Goal: Task Accomplishment & Management: Complete application form

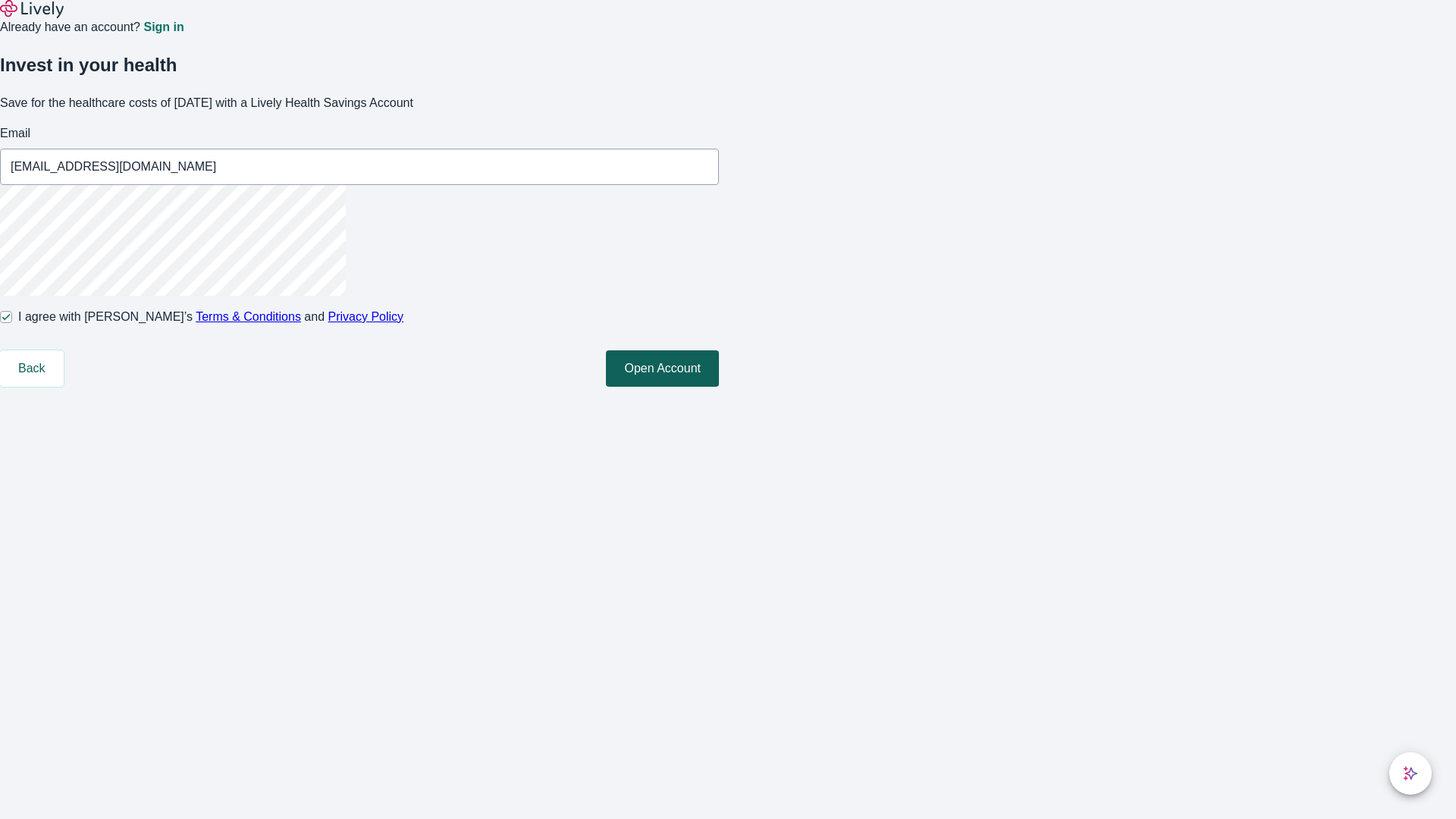
click at [719, 386] on button "Open Account" at bounding box center [662, 368] width 113 height 37
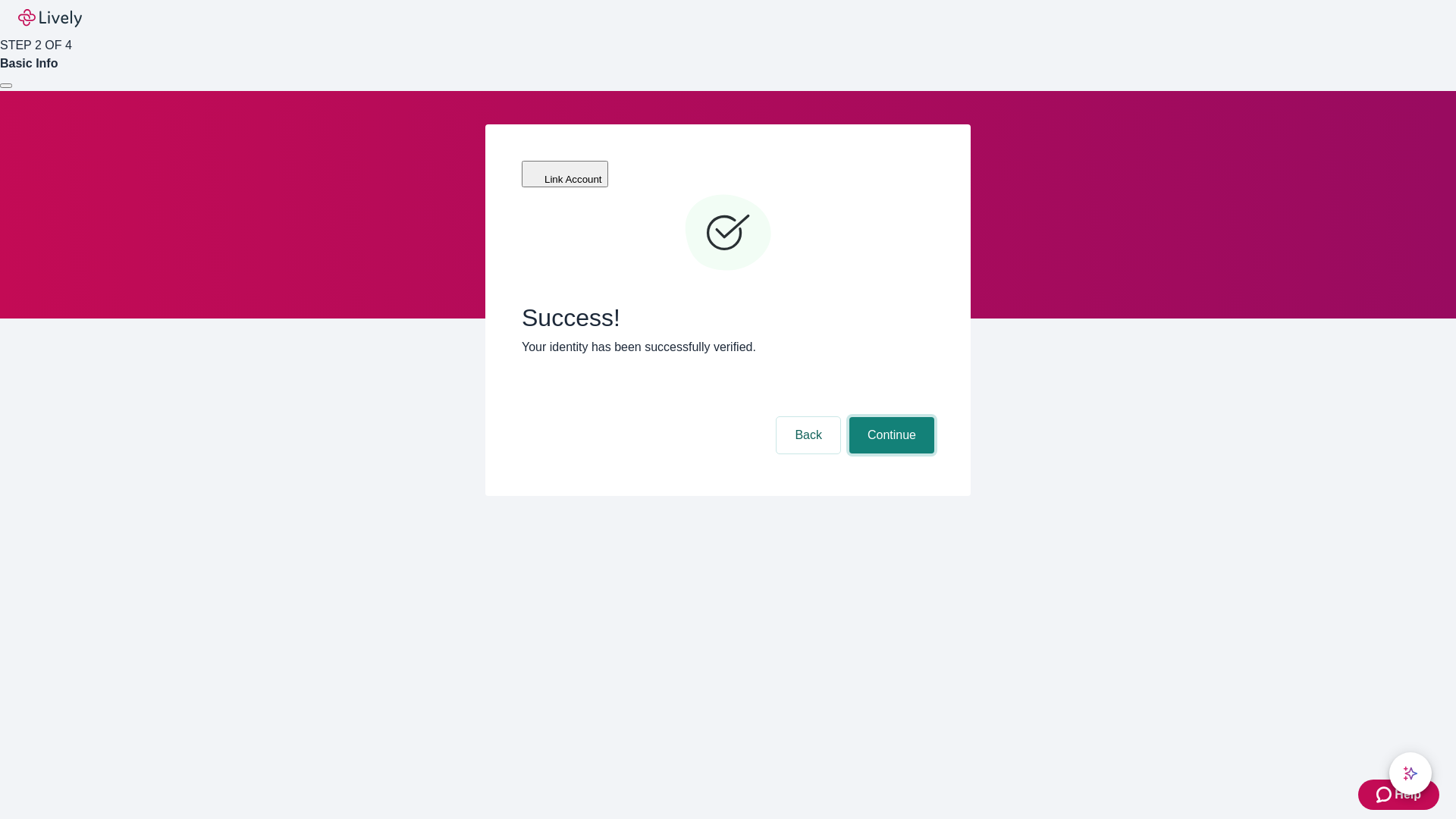
click at [889, 417] on button "Continue" at bounding box center [892, 435] width 85 height 37
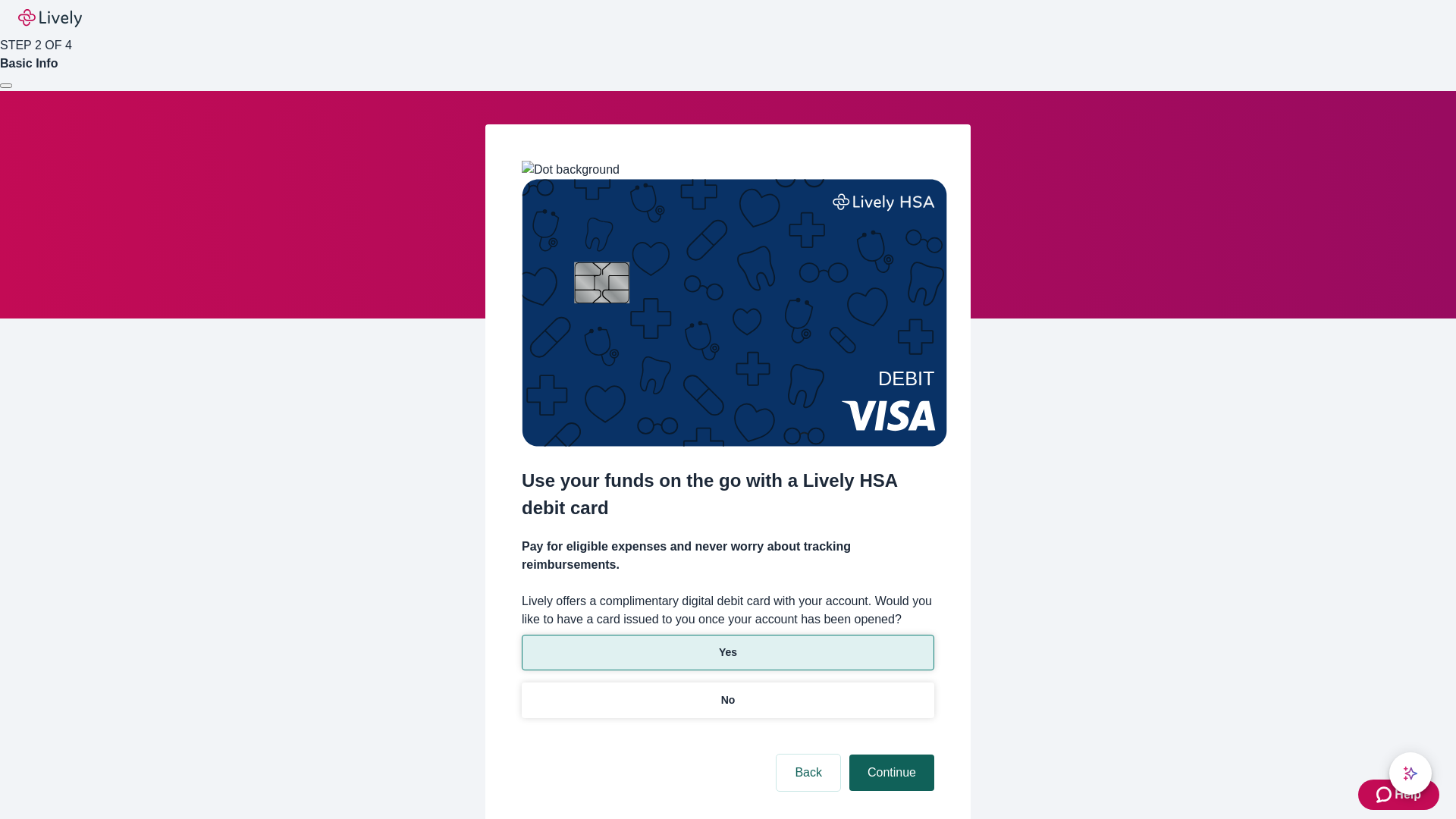
click at [728, 644] on p "Yes" at bounding box center [728, 652] width 18 height 16
click at [889, 755] on button "Continue" at bounding box center [892, 773] width 85 height 37
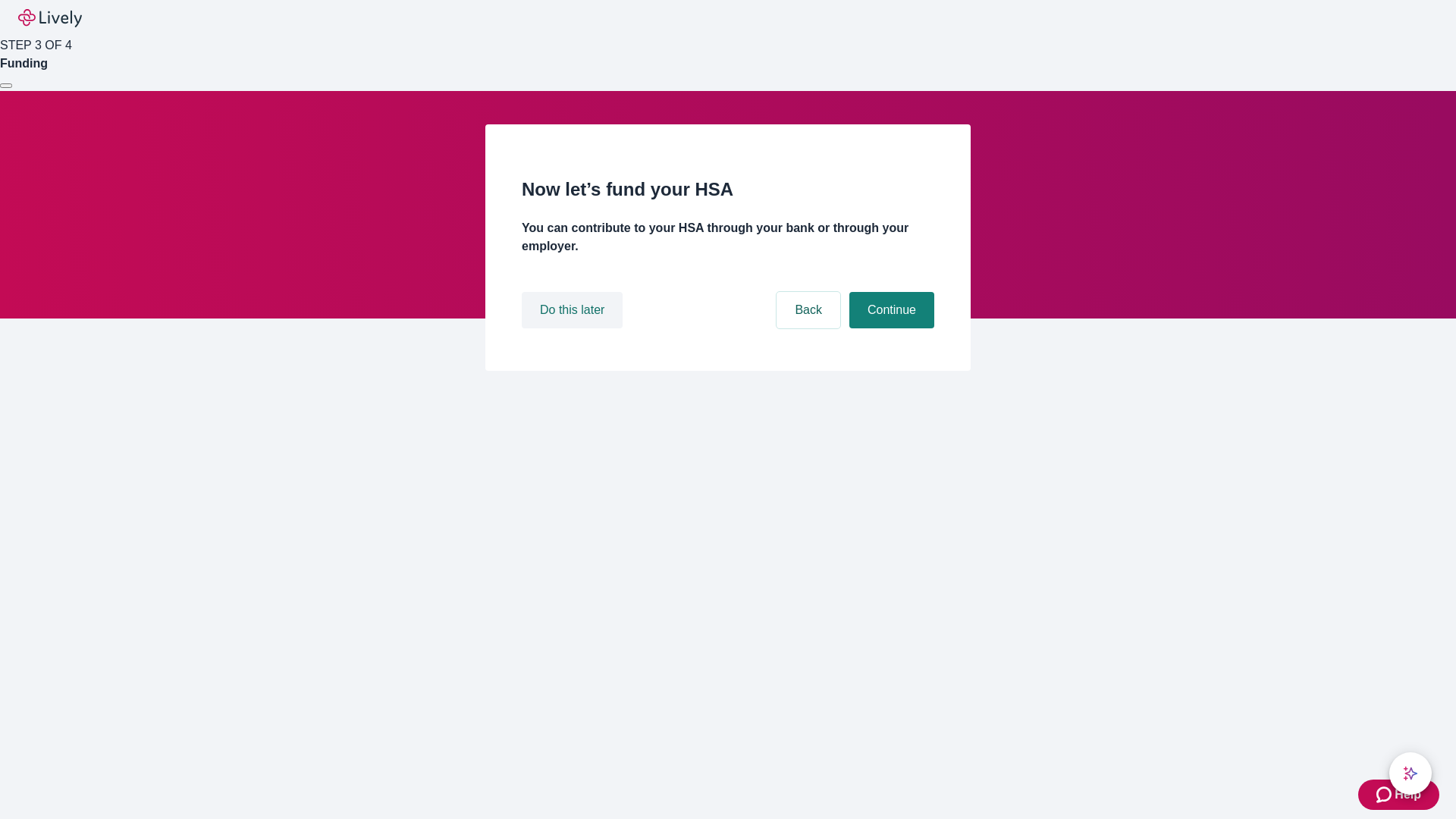
click at [574, 329] on button "Do this later" at bounding box center [572, 310] width 101 height 37
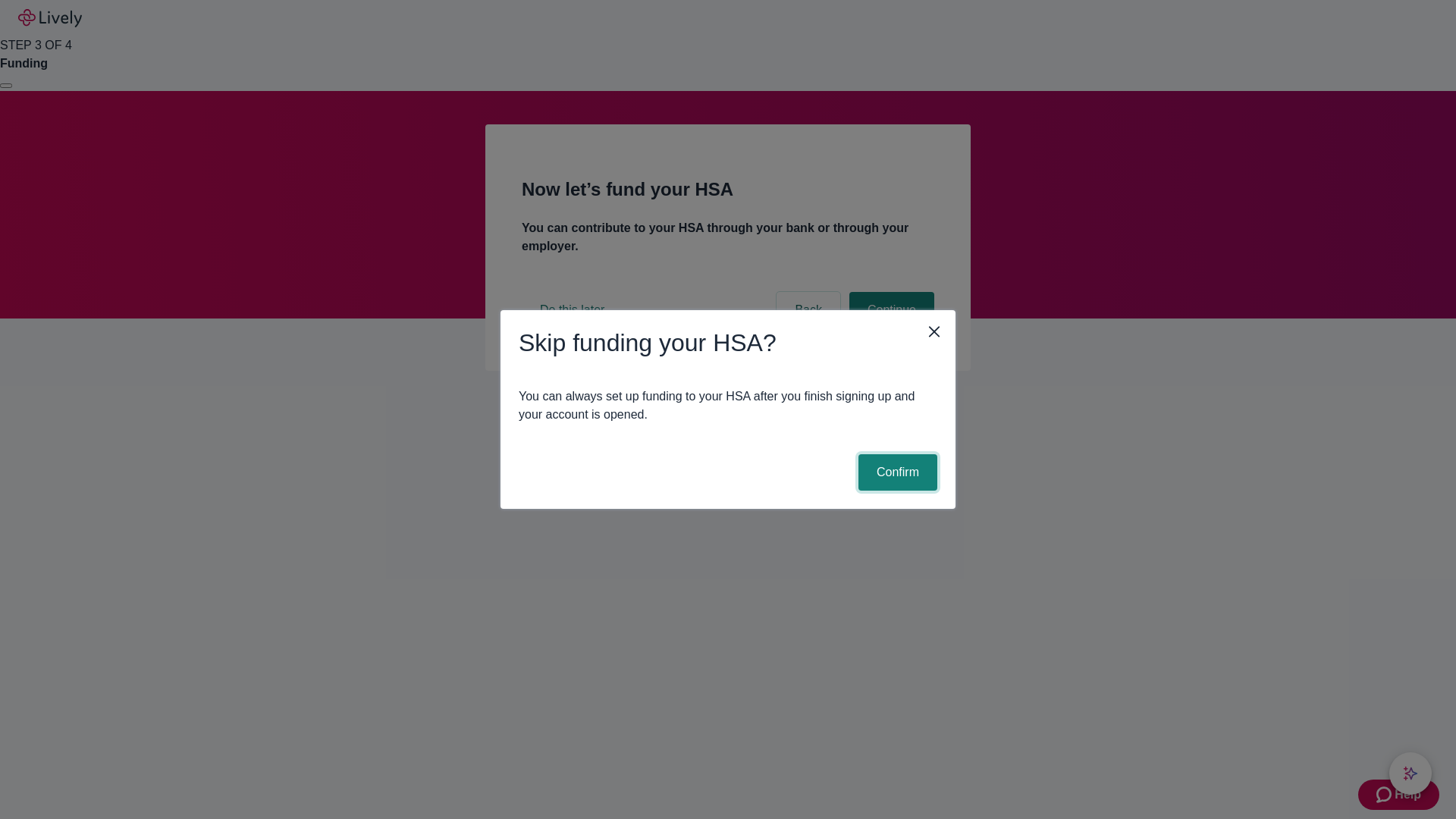
click at [896, 472] on button "Confirm" at bounding box center [898, 472] width 78 height 37
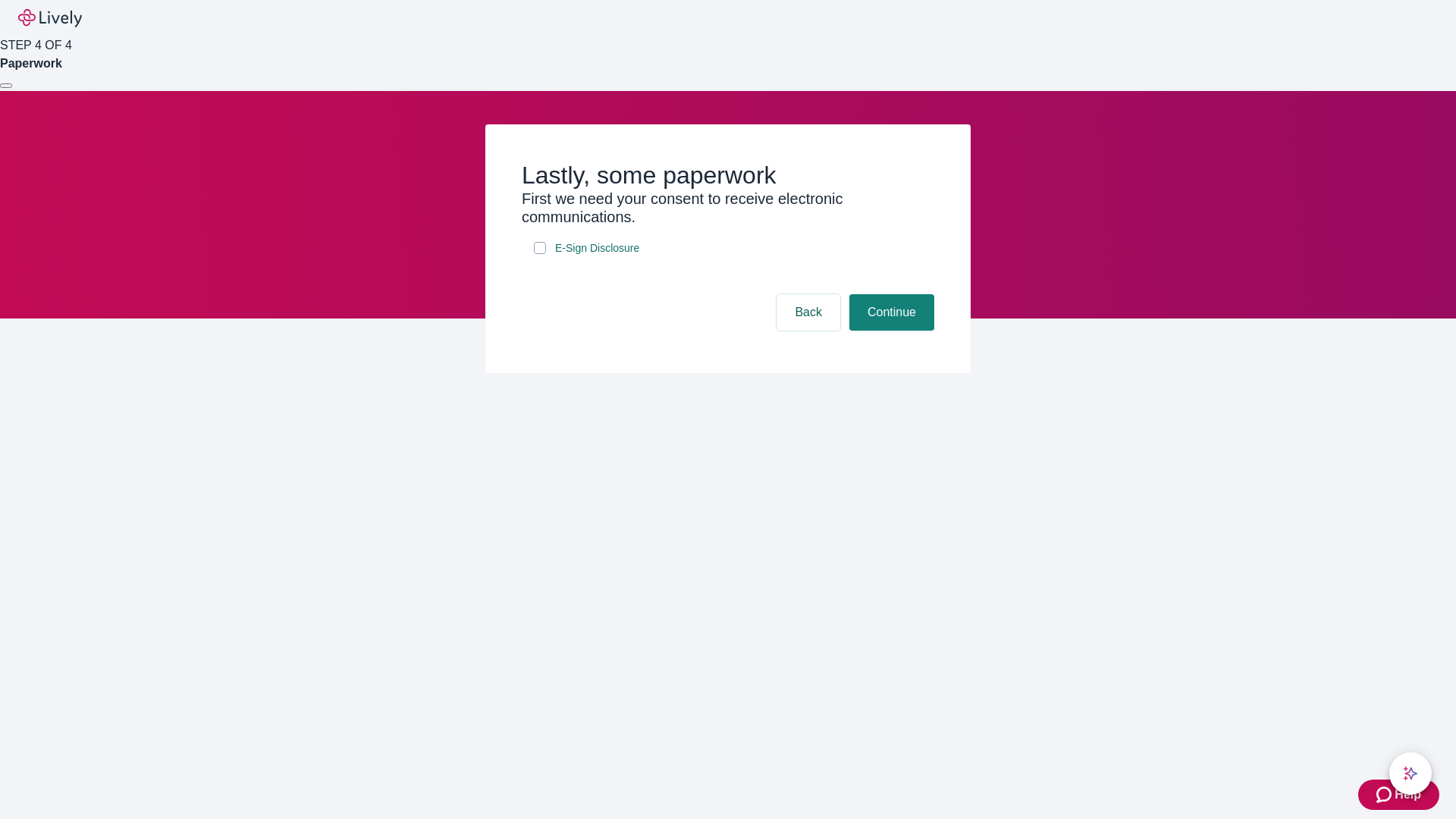
click at [540, 254] on input "E-Sign Disclosure" at bounding box center [540, 247] width 12 height 12
checkbox input "true"
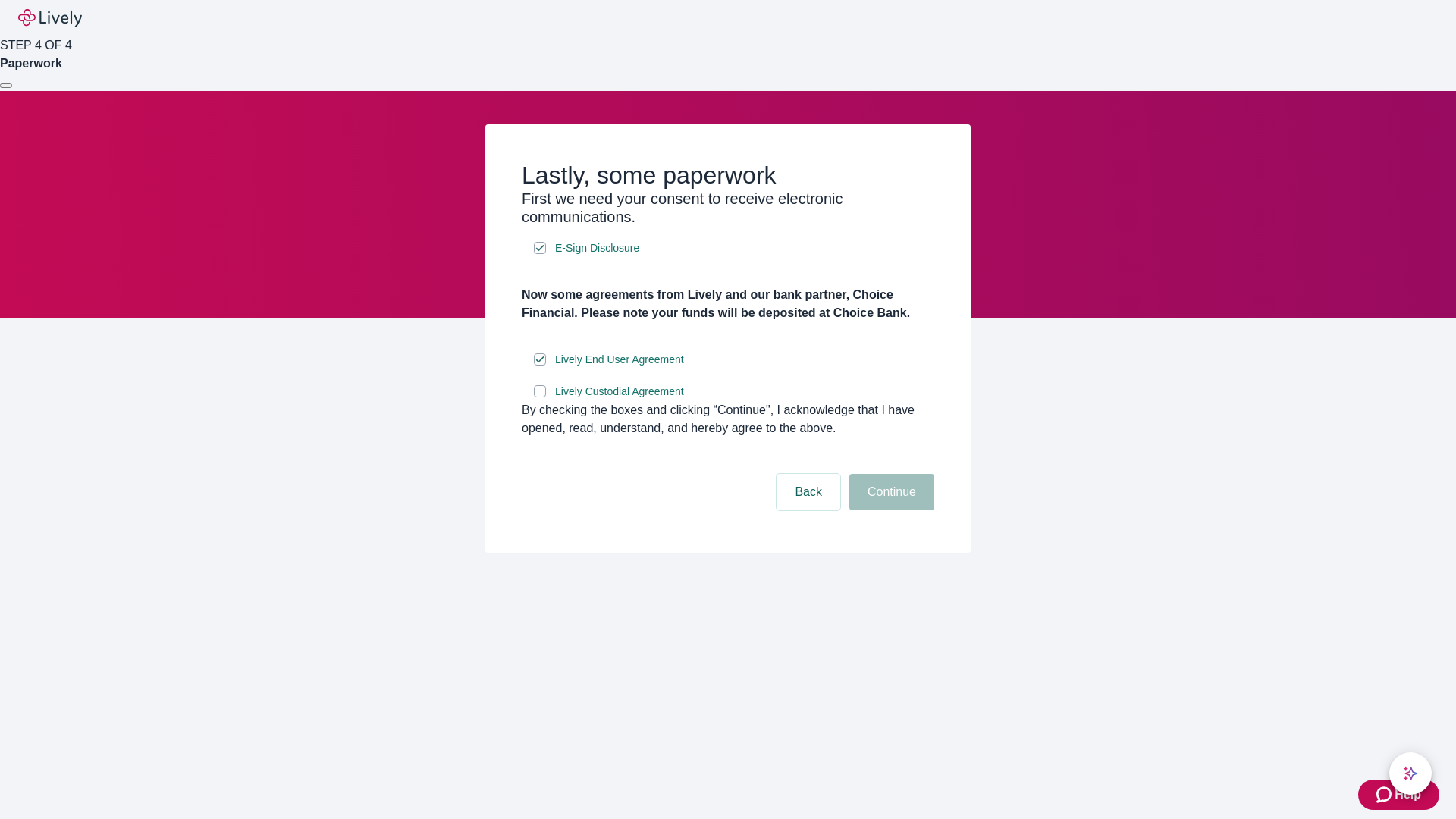
click at [540, 398] on input "Lively Custodial Agreement" at bounding box center [540, 391] width 12 height 12
checkbox input "true"
click at [889, 510] on button "Continue" at bounding box center [892, 492] width 85 height 37
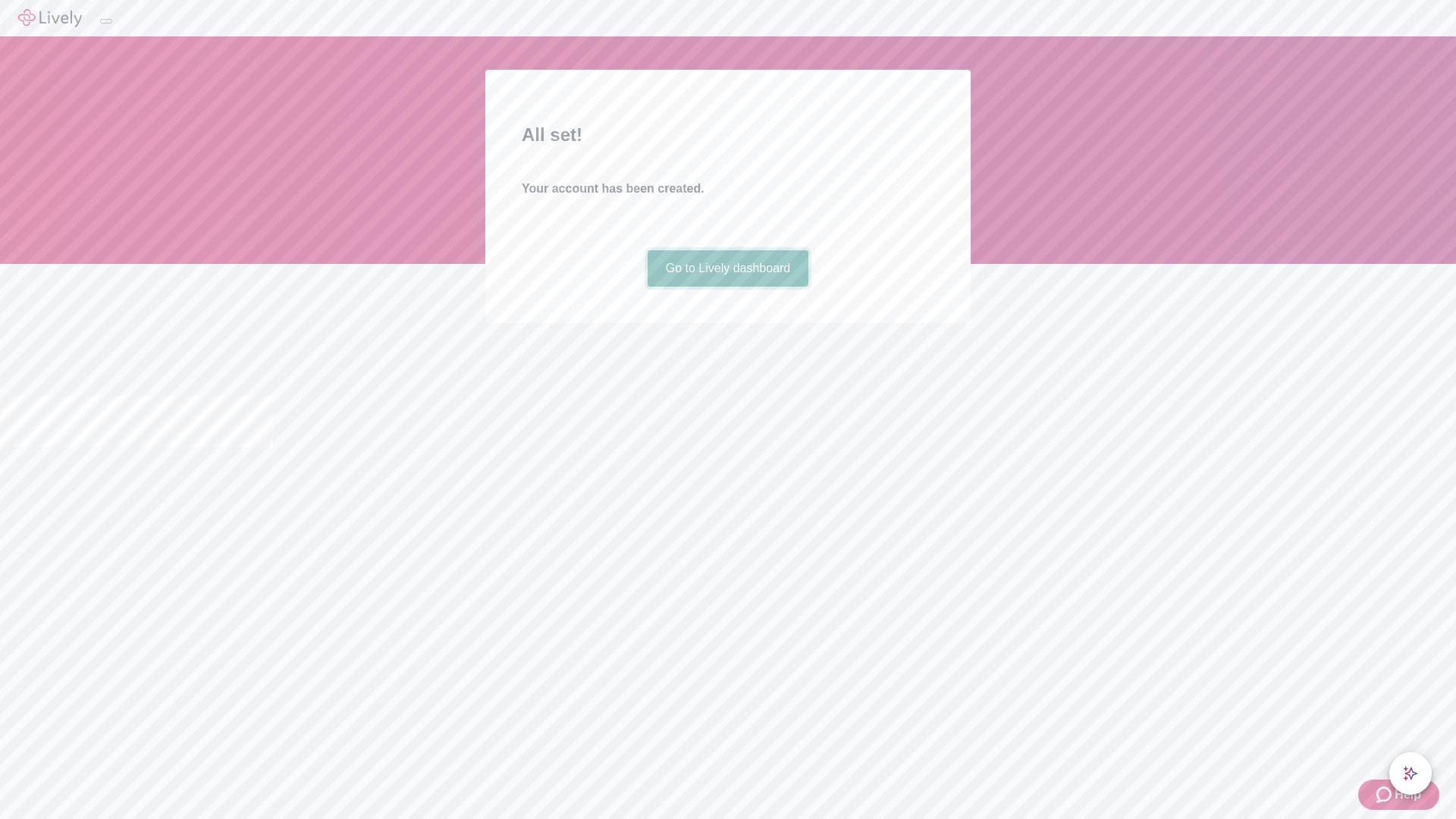
click at [728, 286] on link "Go to Lively dashboard" at bounding box center [728, 268] width 162 height 37
